Goal: Task Accomplishment & Management: Use online tool/utility

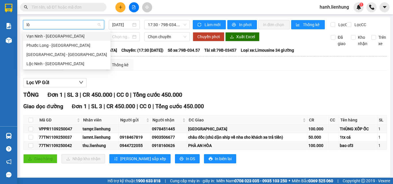
type input "lôc"
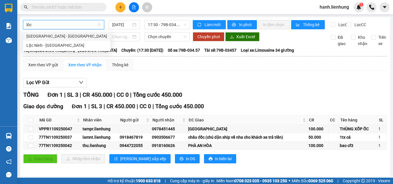
click at [71, 35] on div "[GEOGRAPHIC_DATA] - [GEOGRAPHIC_DATA]" at bounding box center [66, 36] width 81 height 6
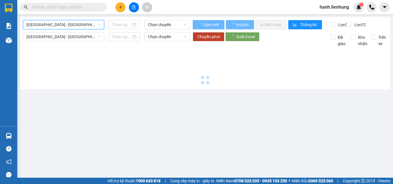
type input "[DATE]"
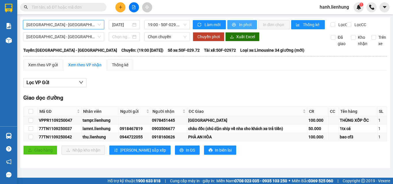
click at [244, 28] on span "In phơi" at bounding box center [245, 25] width 13 height 6
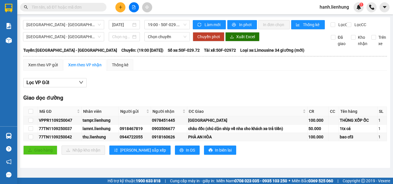
click at [236, 88] on div "Lọc VP Gửi" at bounding box center [204, 82] width 363 height 9
click at [81, 26] on span "[GEOGRAPHIC_DATA] - [GEOGRAPHIC_DATA]" at bounding box center [63, 24] width 74 height 9
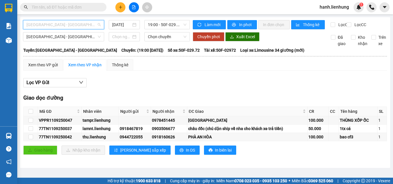
drag, startPoint x: 66, startPoint y: 26, endPoint x: 51, endPoint y: 47, distance: 25.8
click at [66, 26] on span "[GEOGRAPHIC_DATA] - [GEOGRAPHIC_DATA]" at bounding box center [63, 24] width 74 height 9
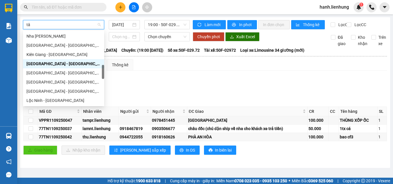
scroll to position [0, 0]
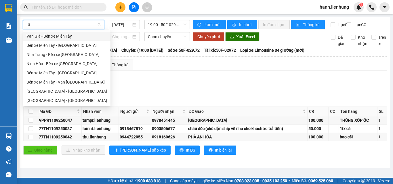
type input "tây"
drag, startPoint x: 56, startPoint y: 99, endPoint x: 60, endPoint y: 97, distance: 4.0
click at [56, 99] on div "[GEOGRAPHIC_DATA] - [GEOGRAPHIC_DATA]" at bounding box center [66, 100] width 81 height 6
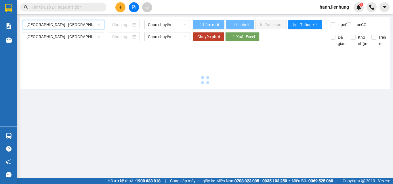
type input "[DATE]"
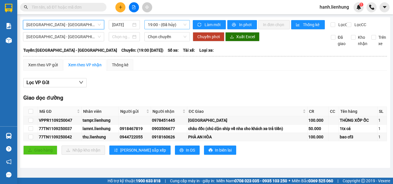
click at [172, 25] on span "19:00 - (Đã hủy)" at bounding box center [167, 24] width 39 height 9
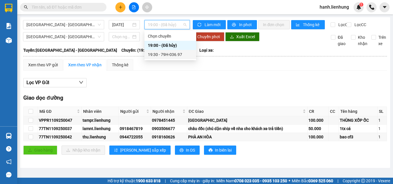
click at [170, 56] on div "19:30 - 79H-036.97" at bounding box center [170, 54] width 45 height 6
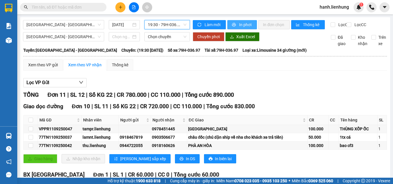
click at [232, 25] on icon "printer" at bounding box center [234, 25] width 4 height 4
click at [243, 82] on div "Lọc VP Gửi TỔNG Đơn 11 | SL 12 | Số KG 22 | CR 780.000 | CC 110.000 | Tổng cướ…" at bounding box center [204, 148] width 363 height 147
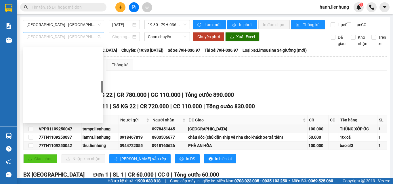
click at [73, 40] on span "[GEOGRAPHIC_DATA] - [GEOGRAPHIC_DATA]" at bounding box center [63, 36] width 74 height 9
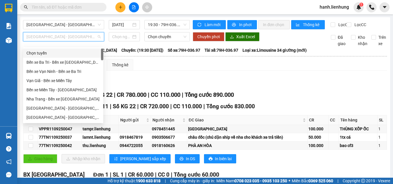
click at [55, 51] on div "Chọn tuyến" at bounding box center [62, 53] width 73 height 6
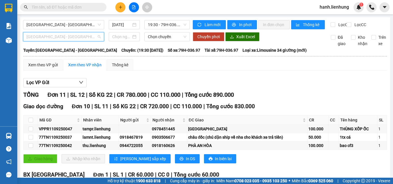
click at [70, 41] on span "[GEOGRAPHIC_DATA] - [GEOGRAPHIC_DATA]" at bounding box center [63, 36] width 74 height 9
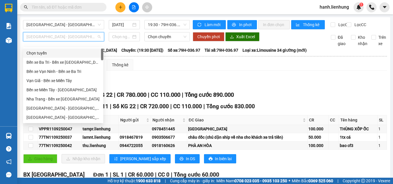
click at [43, 53] on div "Chọn tuyến" at bounding box center [62, 53] width 73 height 6
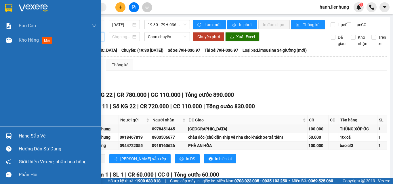
click at [12, 7] on img at bounding box center [8, 8] width 7 height 9
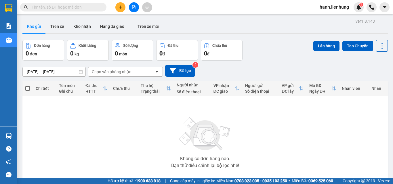
drag, startPoint x: 285, startPoint y: 112, endPoint x: 285, endPoint y: 107, distance: 5.8
click at [285, 111] on div "Không có đơn hàng nào. Bạn thử điều chỉnh lại bộ lọc nhé!" at bounding box center [204, 141] width 359 height 86
click at [137, 7] on button at bounding box center [134, 7] width 10 height 10
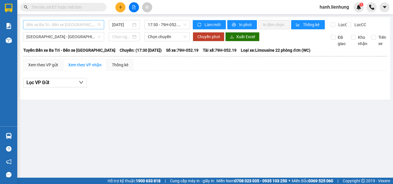
click at [58, 22] on span "Bến xe Ba Tri - Bến xe [GEOGRAPHIC_DATA]" at bounding box center [63, 24] width 74 height 9
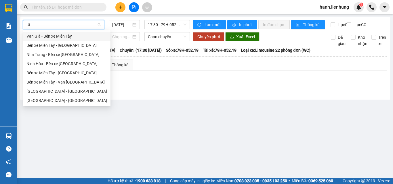
type input "tây"
click at [62, 99] on div "[GEOGRAPHIC_DATA] - [GEOGRAPHIC_DATA]" at bounding box center [66, 100] width 81 height 6
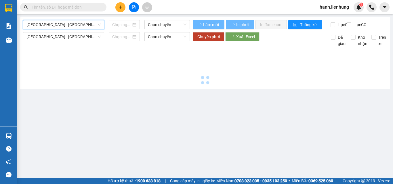
type input "[DATE]"
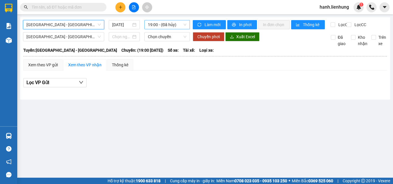
click at [163, 22] on span "19:00 - (Đã hủy)" at bounding box center [167, 24] width 39 height 9
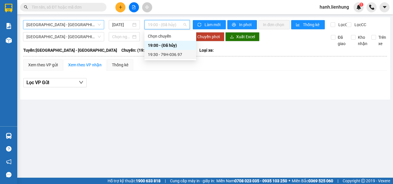
click at [170, 56] on div "19:30 - 79H-036.97" at bounding box center [170, 54] width 45 height 6
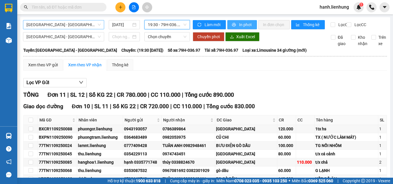
drag, startPoint x: 231, startPoint y: 24, endPoint x: 238, endPoint y: 76, distance: 51.9
click at [232, 24] on icon "printer" at bounding box center [234, 25] width 4 height 4
click at [63, 24] on span "[GEOGRAPHIC_DATA] - [GEOGRAPHIC_DATA]" at bounding box center [63, 24] width 74 height 9
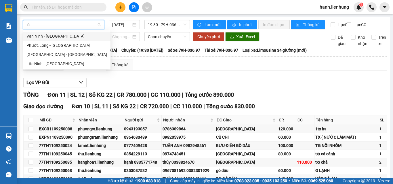
type input "lôc"
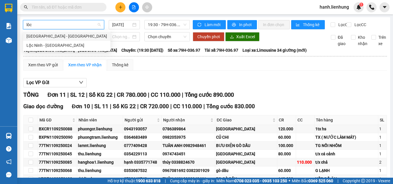
click at [64, 35] on div "[GEOGRAPHIC_DATA] - [GEOGRAPHIC_DATA]" at bounding box center [66, 36] width 81 height 6
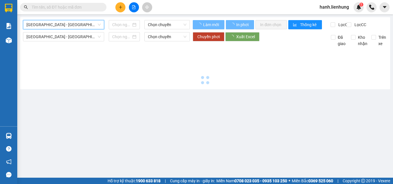
type input "[DATE]"
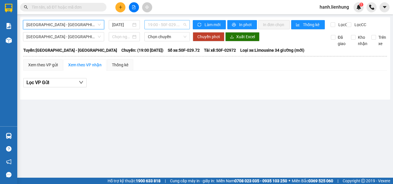
click at [169, 25] on span "19:00 - 50F-029.72" at bounding box center [167, 24] width 39 height 9
click at [172, 43] on div "19:00 - 50F-029.72" at bounding box center [170, 45] width 45 height 6
click at [169, 122] on main "[GEOGRAPHIC_DATA] - [GEOGRAPHIC_DATA] [DATE] 19:00 - 50F-029.72 Làm mới In phơi…" at bounding box center [196, 89] width 393 height 178
drag, startPoint x: 70, startPoint y: 24, endPoint x: 62, endPoint y: 26, distance: 8.9
click at [66, 25] on span "[GEOGRAPHIC_DATA] - [GEOGRAPHIC_DATA]" at bounding box center [63, 24] width 74 height 9
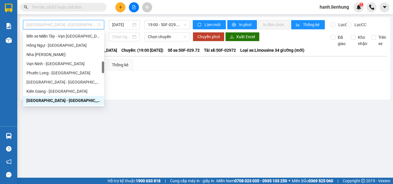
type input "d"
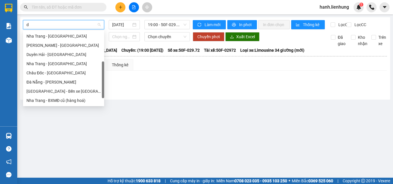
scroll to position [60, 0]
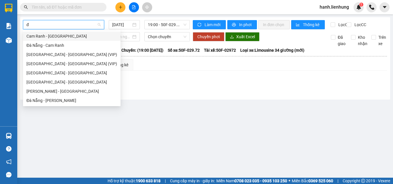
type input "đa"
click at [54, 80] on div "[GEOGRAPHIC_DATA] - [GEOGRAPHIC_DATA]" at bounding box center [71, 82] width 91 height 6
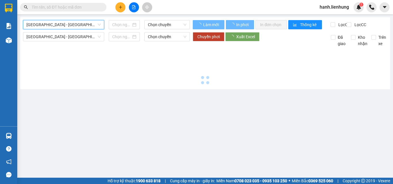
type input "[DATE]"
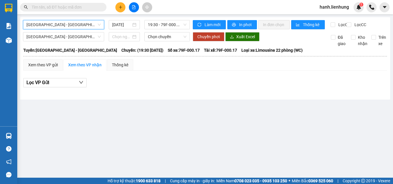
drag, startPoint x: 52, startPoint y: 26, endPoint x: 49, endPoint y: 30, distance: 5.2
click at [52, 25] on span "[GEOGRAPHIC_DATA] - [GEOGRAPHIC_DATA]" at bounding box center [63, 24] width 74 height 9
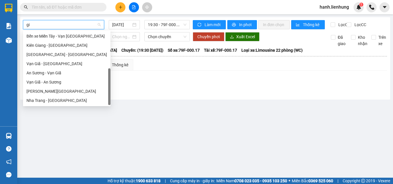
scroll to position [9, 0]
type input "gia"
click at [60, 100] on div "Nha Trang - [GEOGRAPHIC_DATA]" at bounding box center [66, 100] width 81 height 6
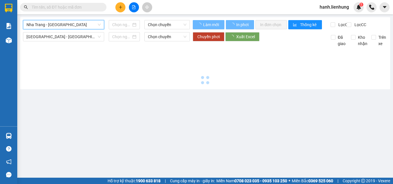
type input "[DATE]"
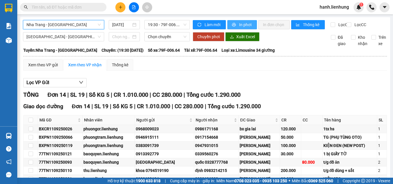
click at [243, 25] on span "In phơi" at bounding box center [245, 25] width 13 height 6
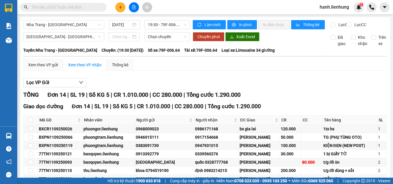
click at [292, 95] on div "Lọc VP Gửi TỔNG Đơn 14 | SL 19 | Số KG 5 | CR 1.010.000 | CC 280.000 | Tổng cư…" at bounding box center [204, 168] width 363 height 187
